Goal: Check status

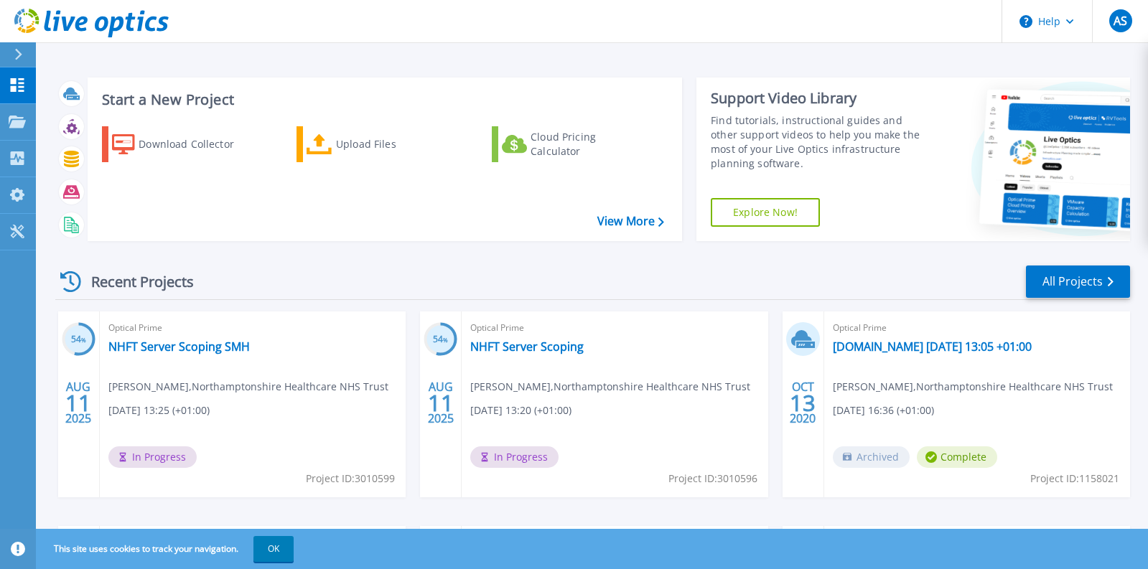
click at [491, 365] on div "Optical Prime NHFT Server Scoping [PERSON_NAME] , [GEOGRAPHIC_DATA] Healthcare …" at bounding box center [614, 404] width 306 height 186
click at [487, 348] on link "NHFT Server Scoping" at bounding box center [526, 346] width 113 height 14
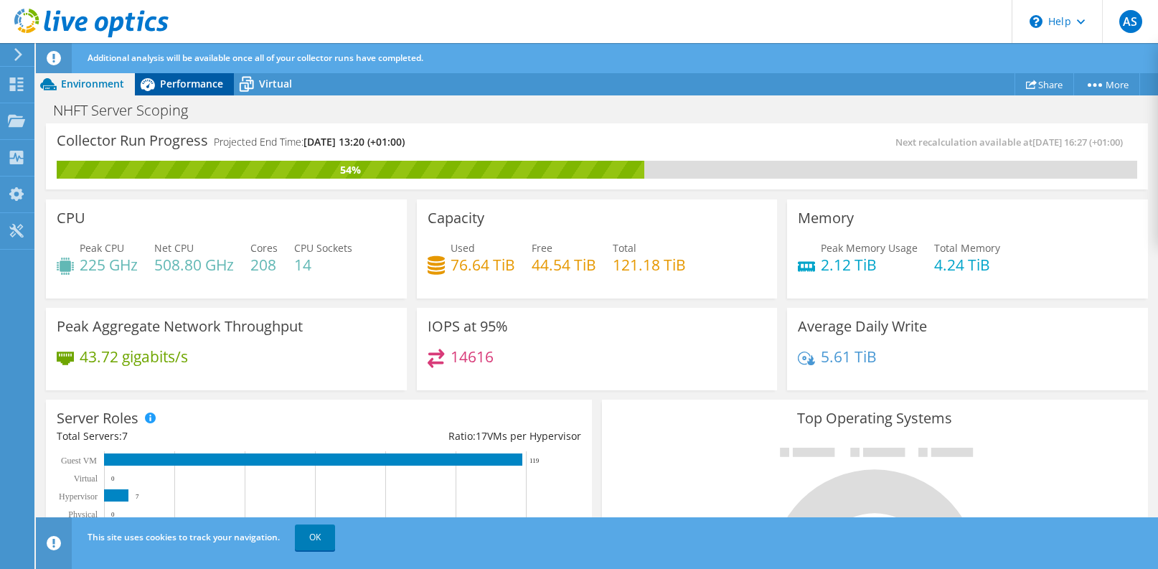
click at [186, 88] on span "Performance" at bounding box center [191, 84] width 63 height 14
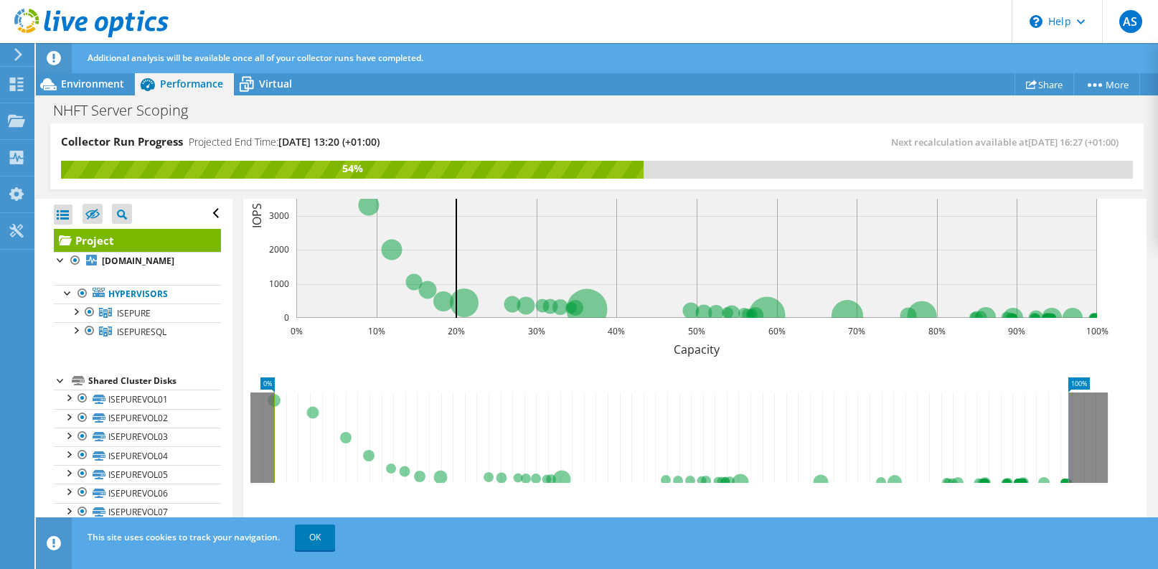
scroll to position [583, 0]
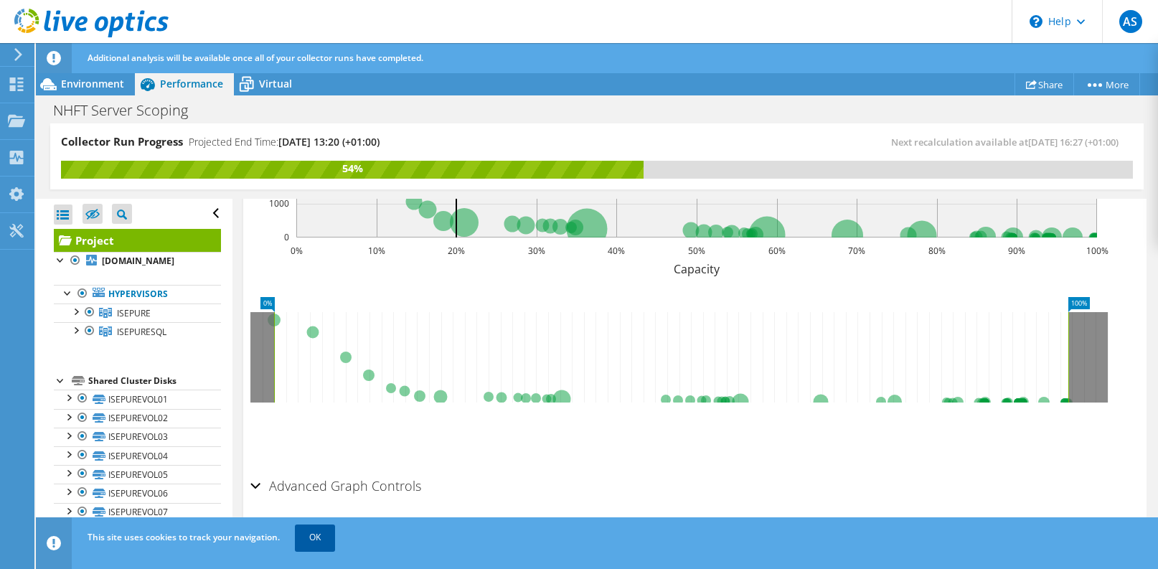
click at [306, 540] on link "OK" at bounding box center [315, 538] width 40 height 26
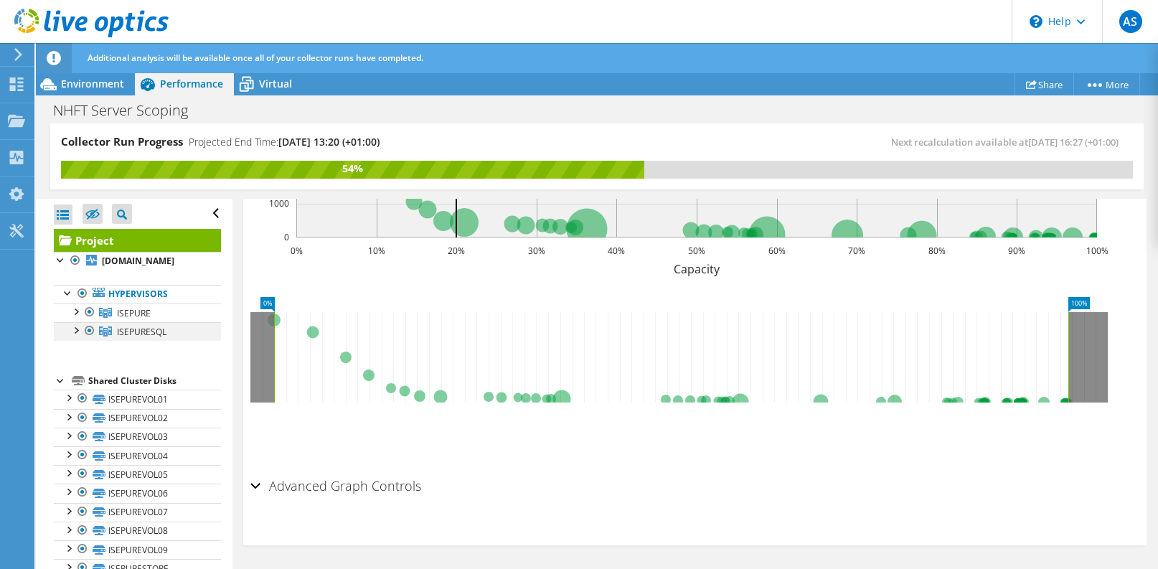
click at [75, 337] on div at bounding box center [75, 329] width 14 height 14
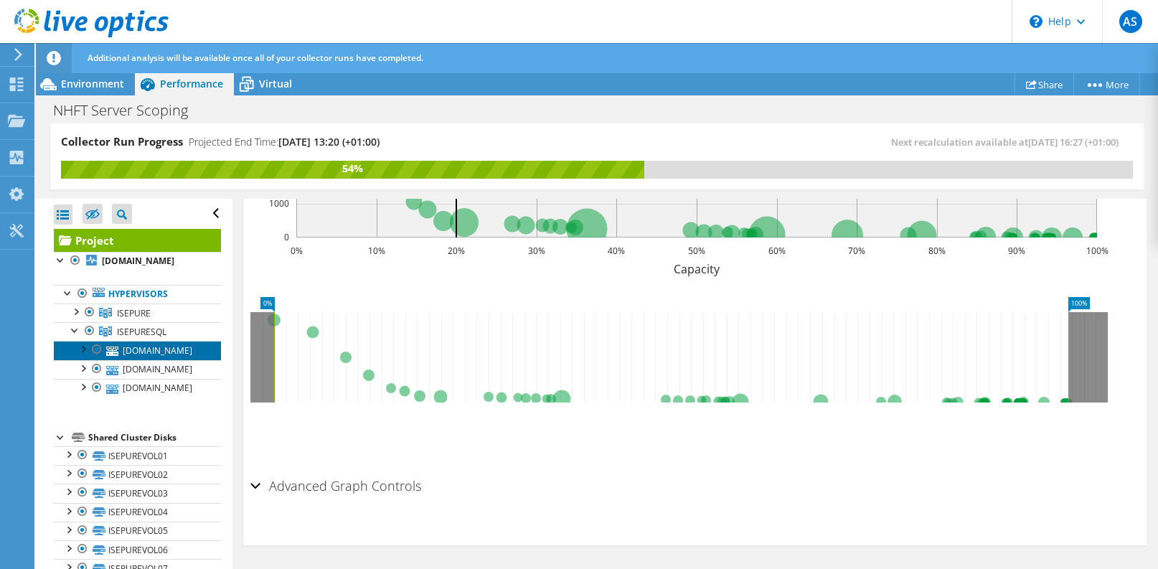
click at [174, 360] on link "iseesx07.ad-nnhs.northants.nhs.uk" at bounding box center [137, 350] width 167 height 19
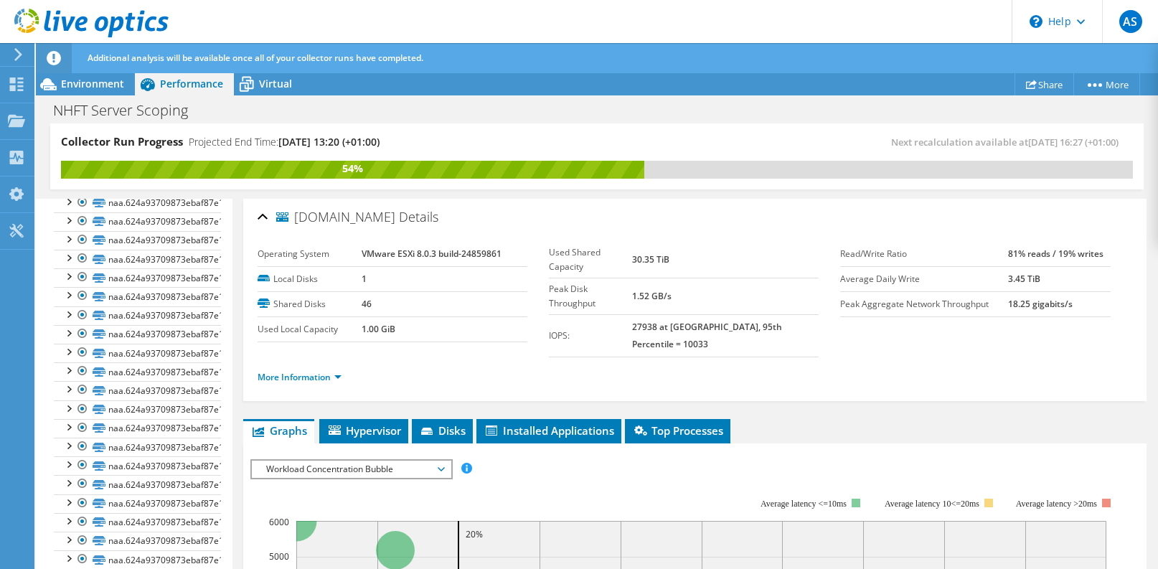
scroll to position [1204, 0]
click at [276, 88] on span "Virtual" at bounding box center [275, 84] width 33 height 14
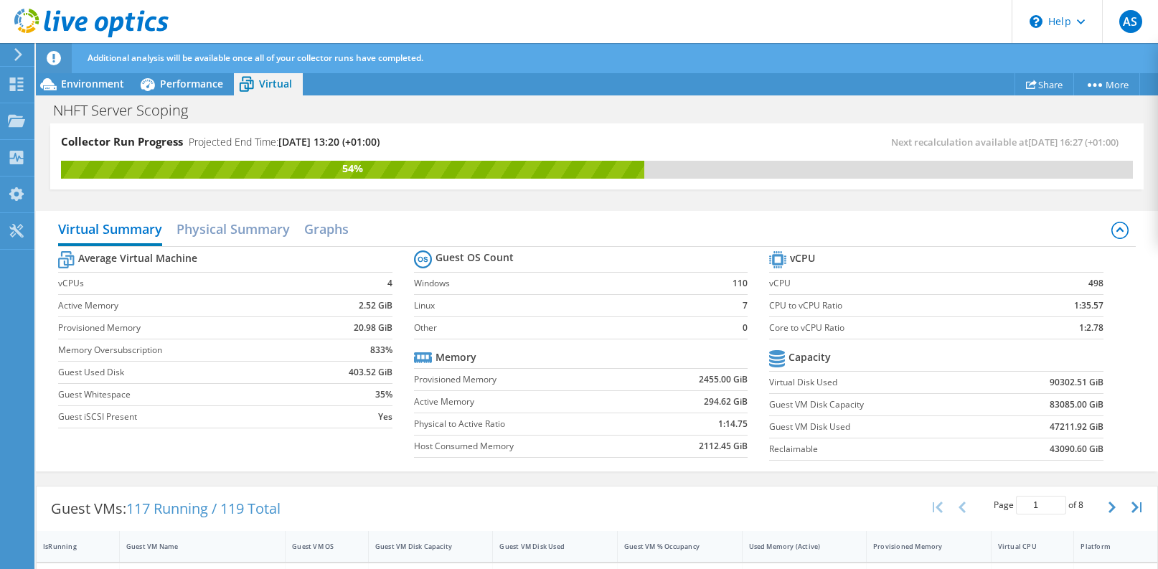
scroll to position [215, 0]
click at [223, 230] on h2 "Physical Summary" at bounding box center [233, 231] width 113 height 32
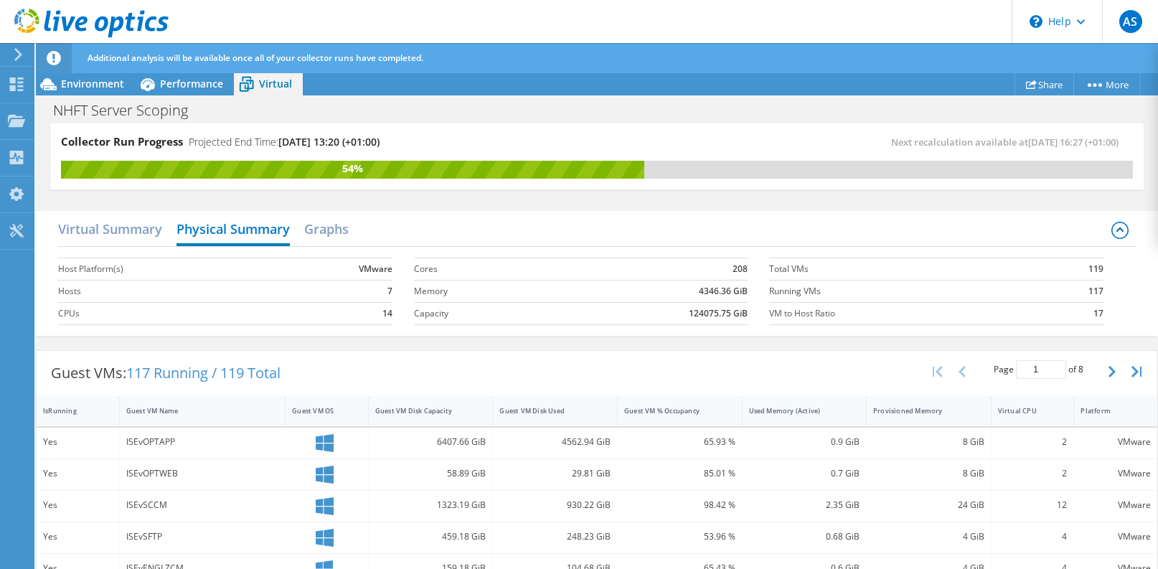
scroll to position [474, 0]
